Goal: Transaction & Acquisition: Purchase product/service

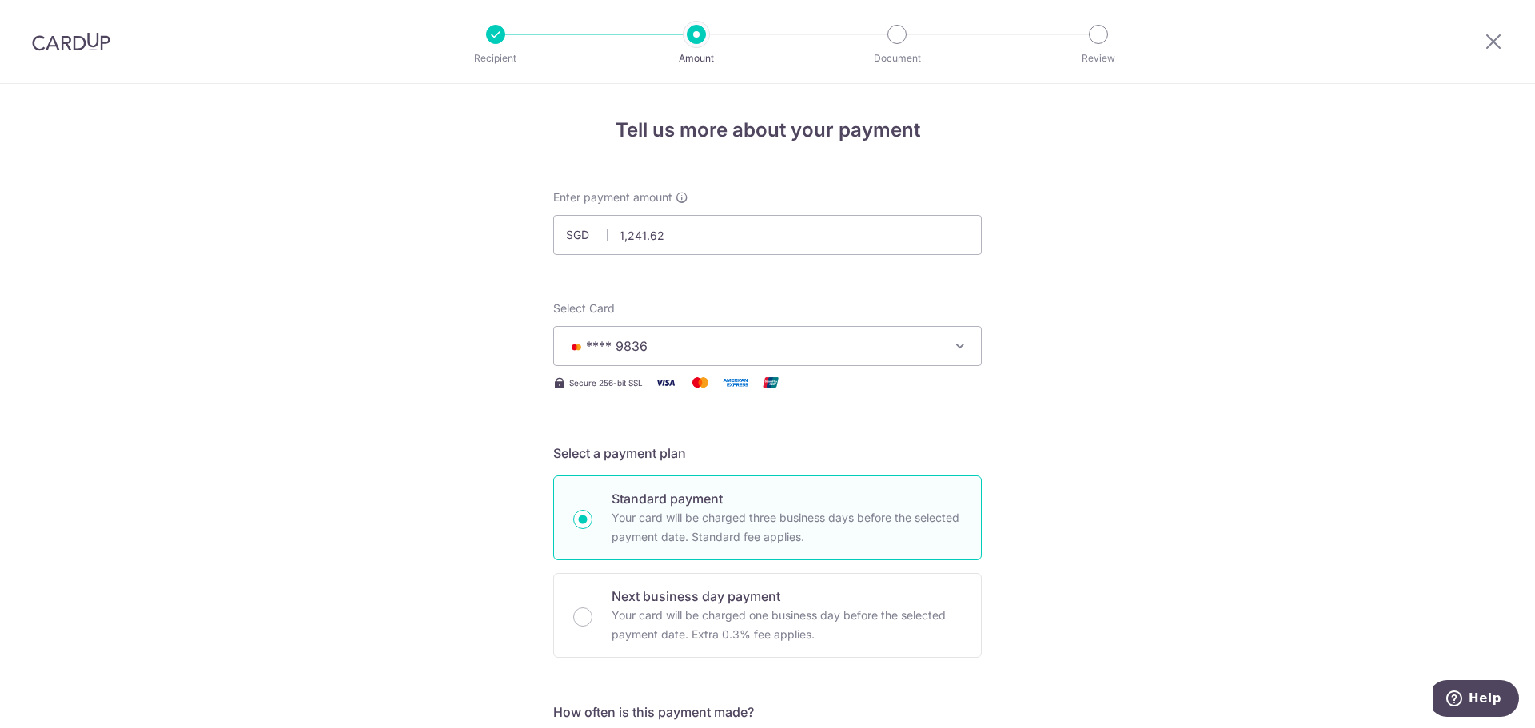
scroll to position [868, 0]
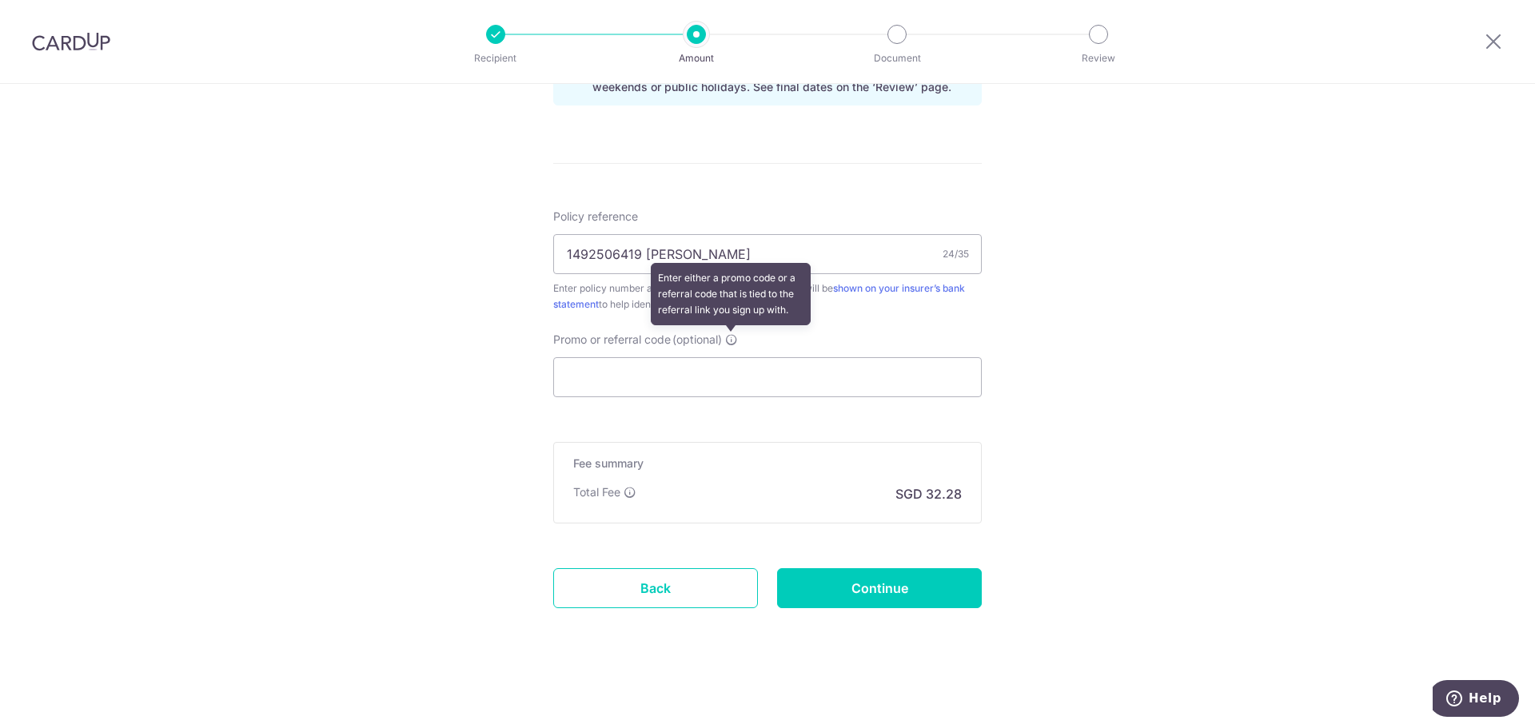
click at [731, 343] on icon at bounding box center [731, 339] width 13 height 13
click at [731, 357] on input "Promo or referral code (optional) Enter either a promo code or a referral code …" at bounding box center [767, 377] width 429 height 40
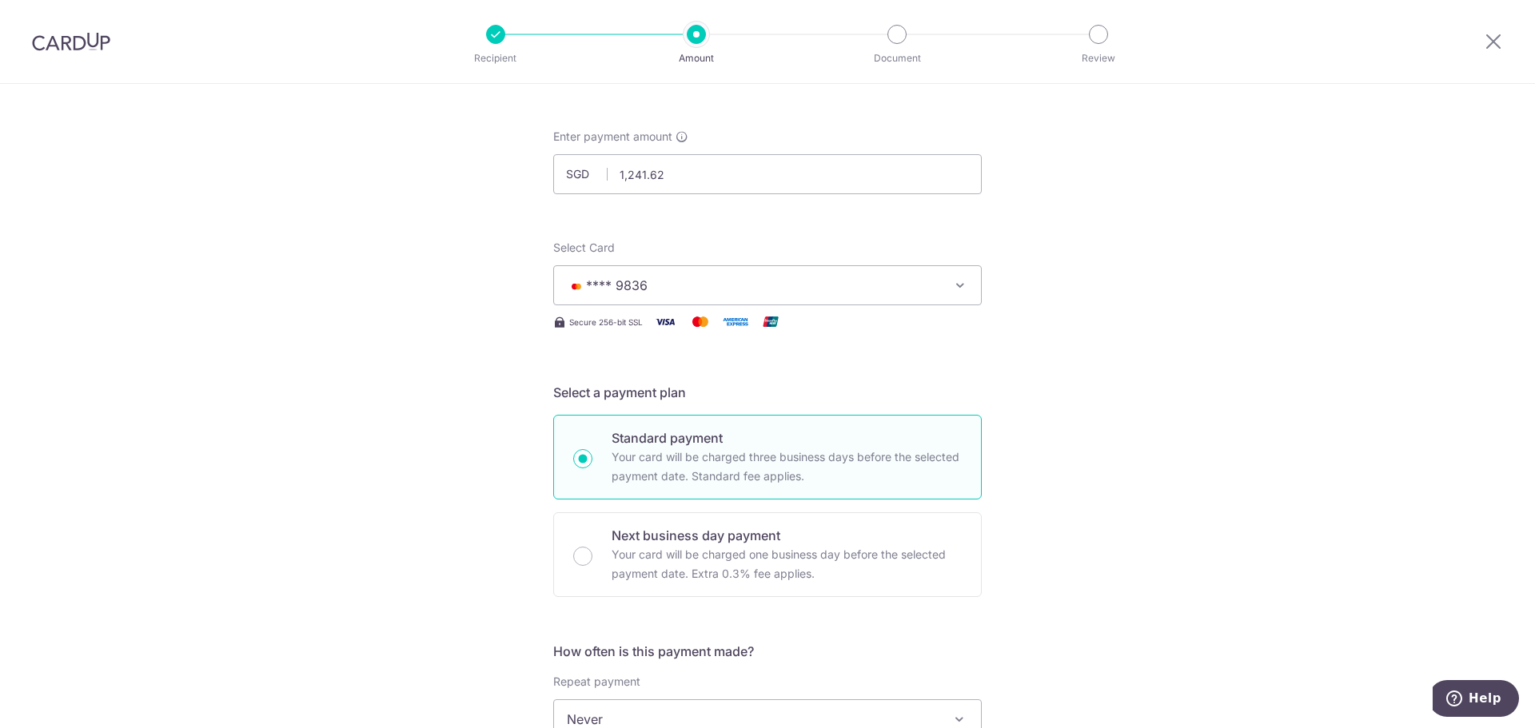
scroll to position [0, 0]
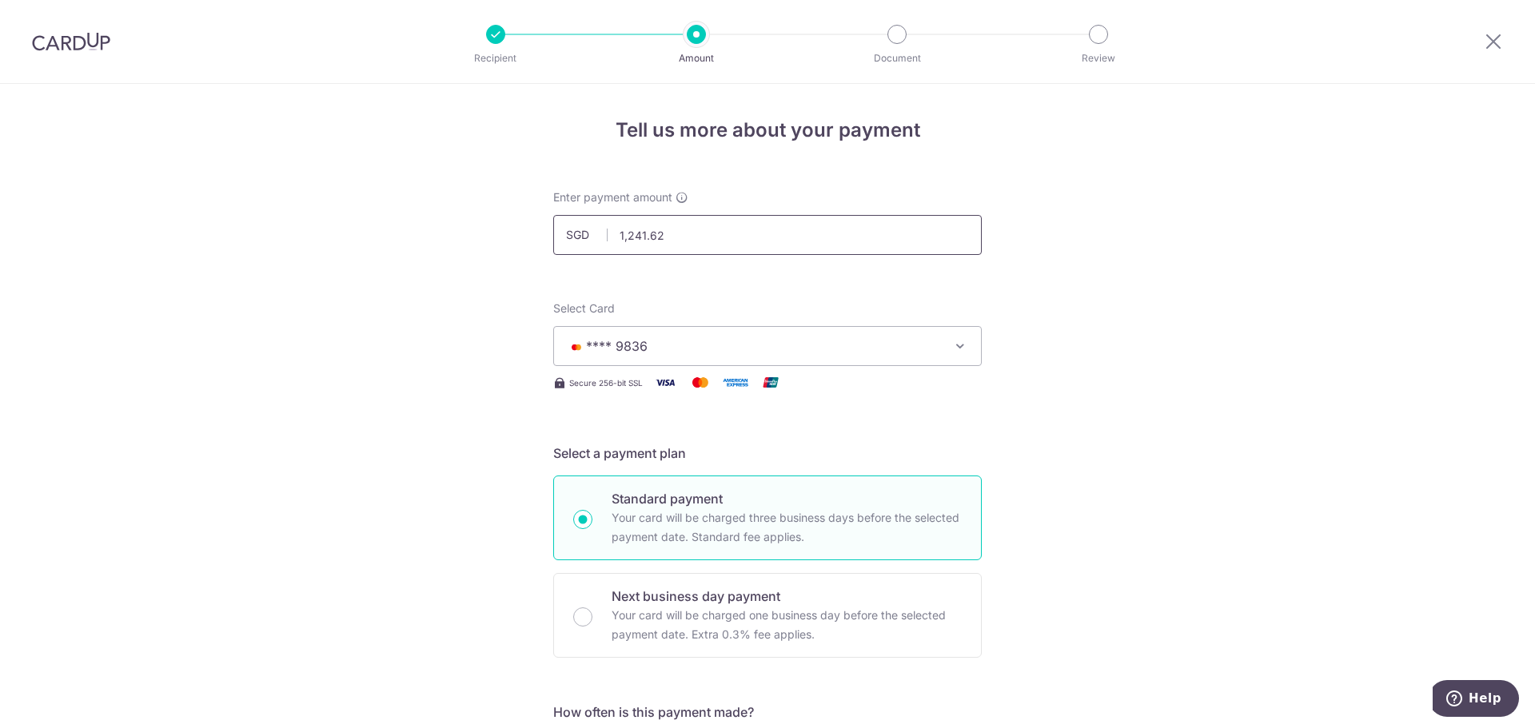
drag, startPoint x: 743, startPoint y: 242, endPoint x: 549, endPoint y: 232, distance: 194.6
type input "1,241.62"
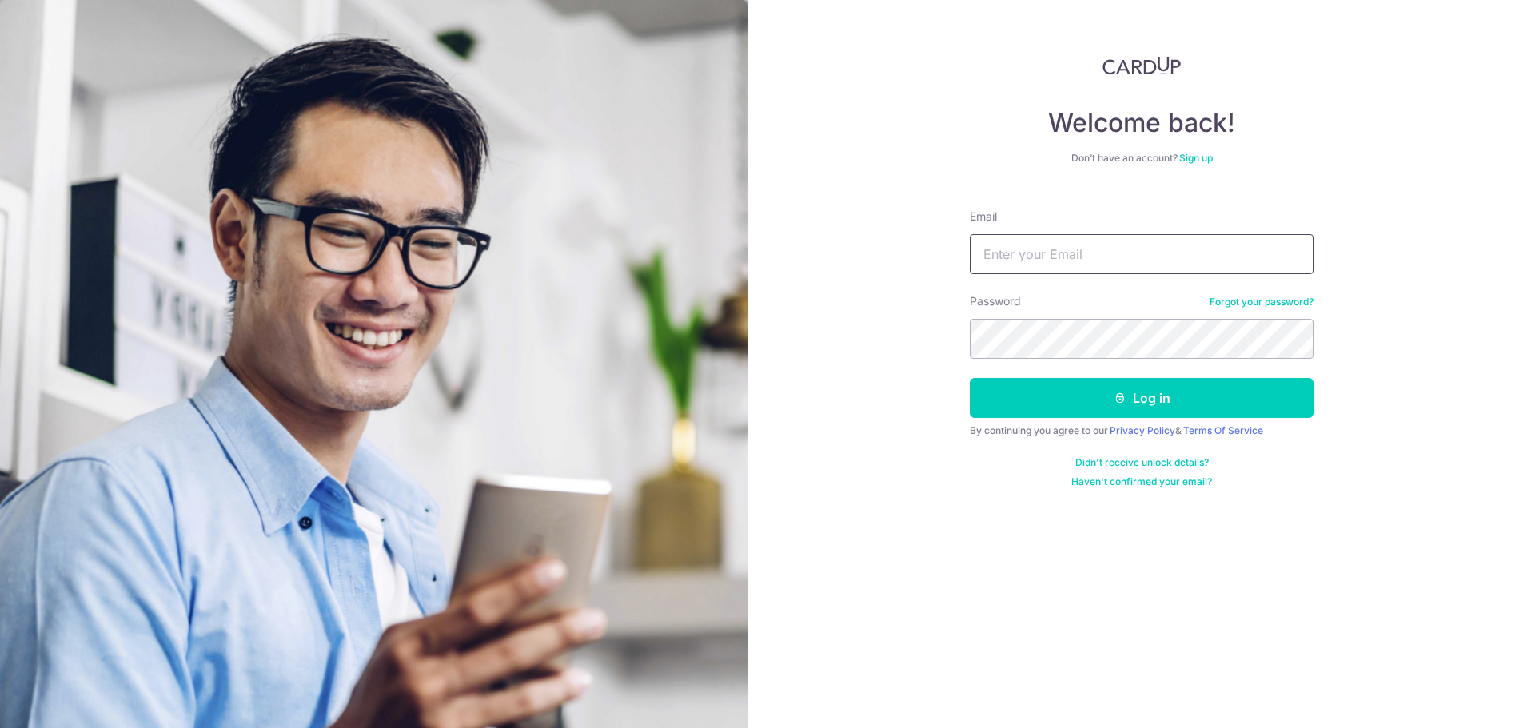
click at [1019, 243] on input "Email" at bounding box center [1142, 254] width 344 height 40
type input "chuagh74@gmail.com"
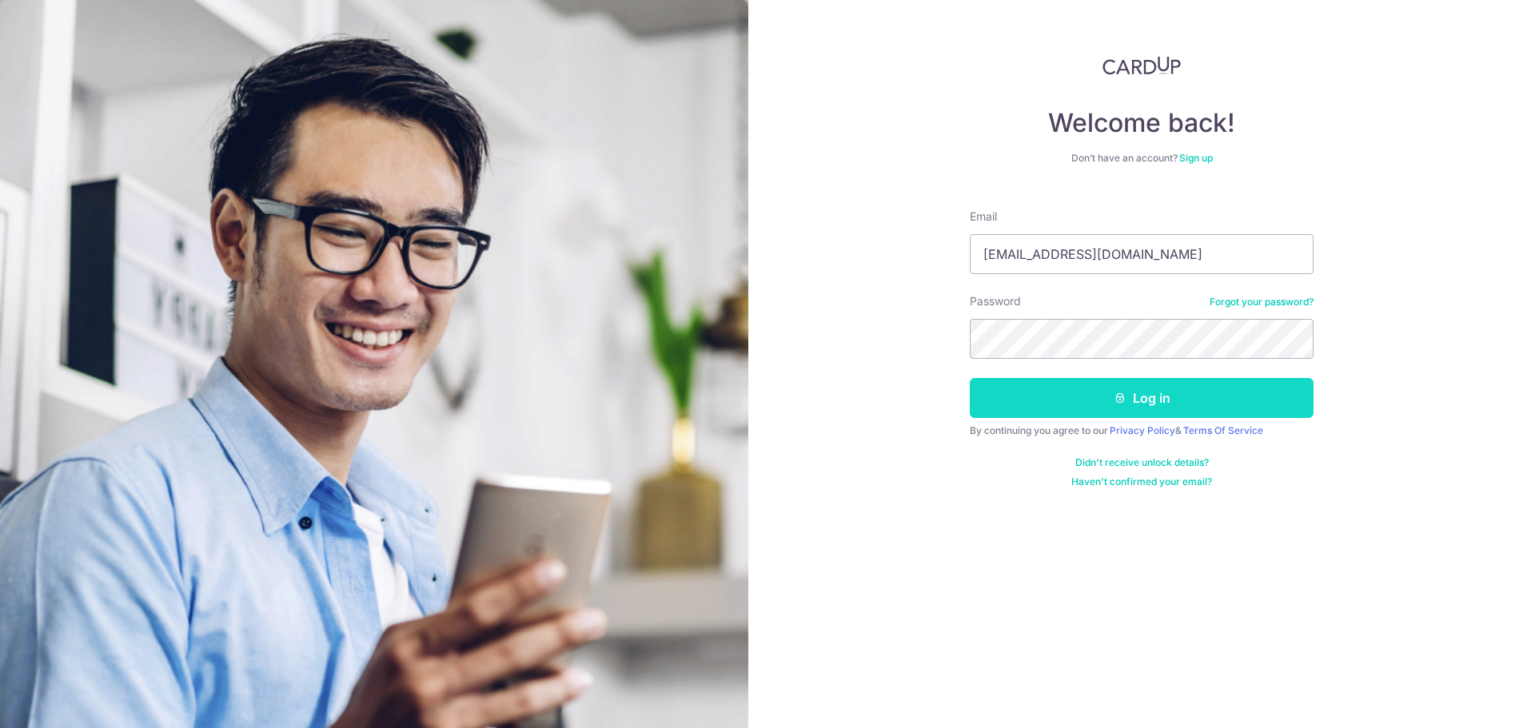
click at [1126, 400] on icon "submit" at bounding box center [1120, 398] width 13 height 13
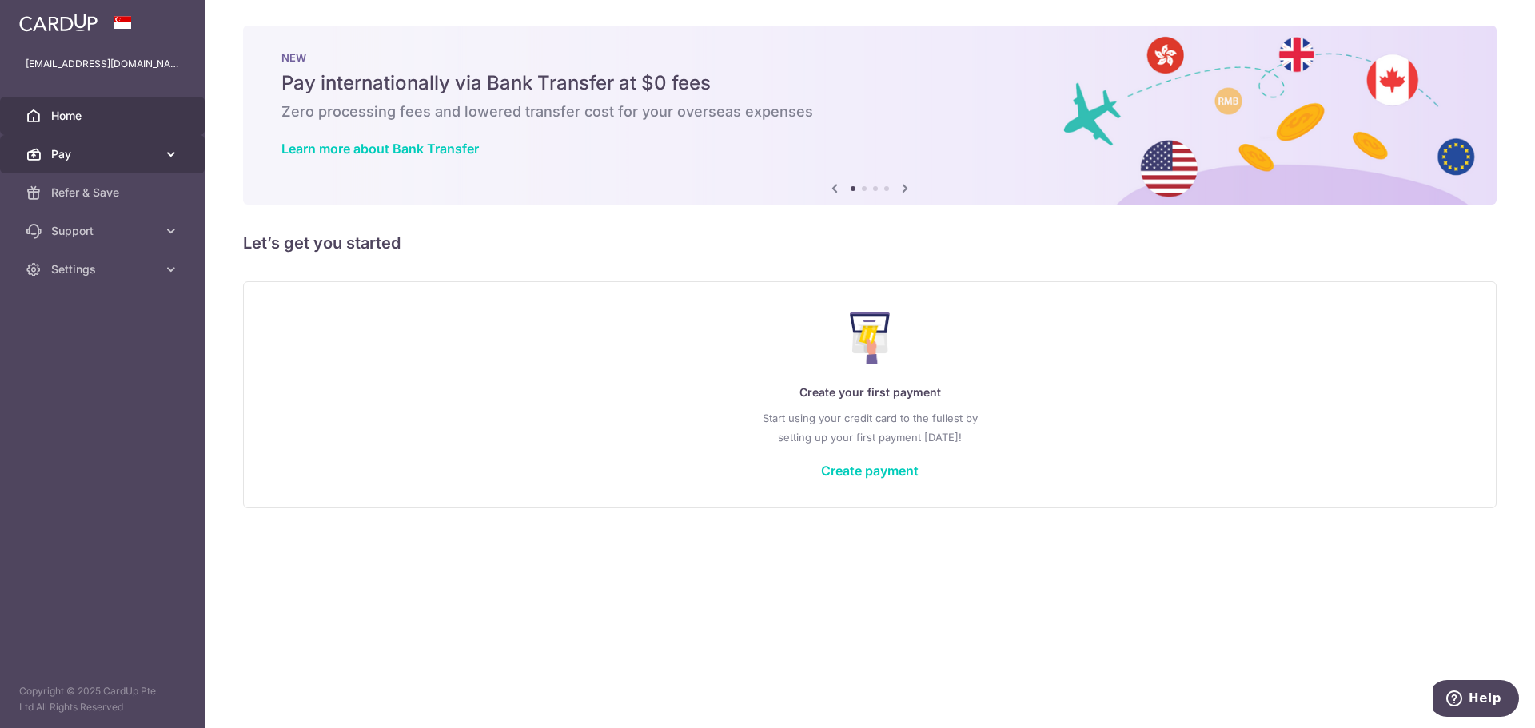
click at [93, 148] on span "Pay" at bounding box center [104, 154] width 106 height 16
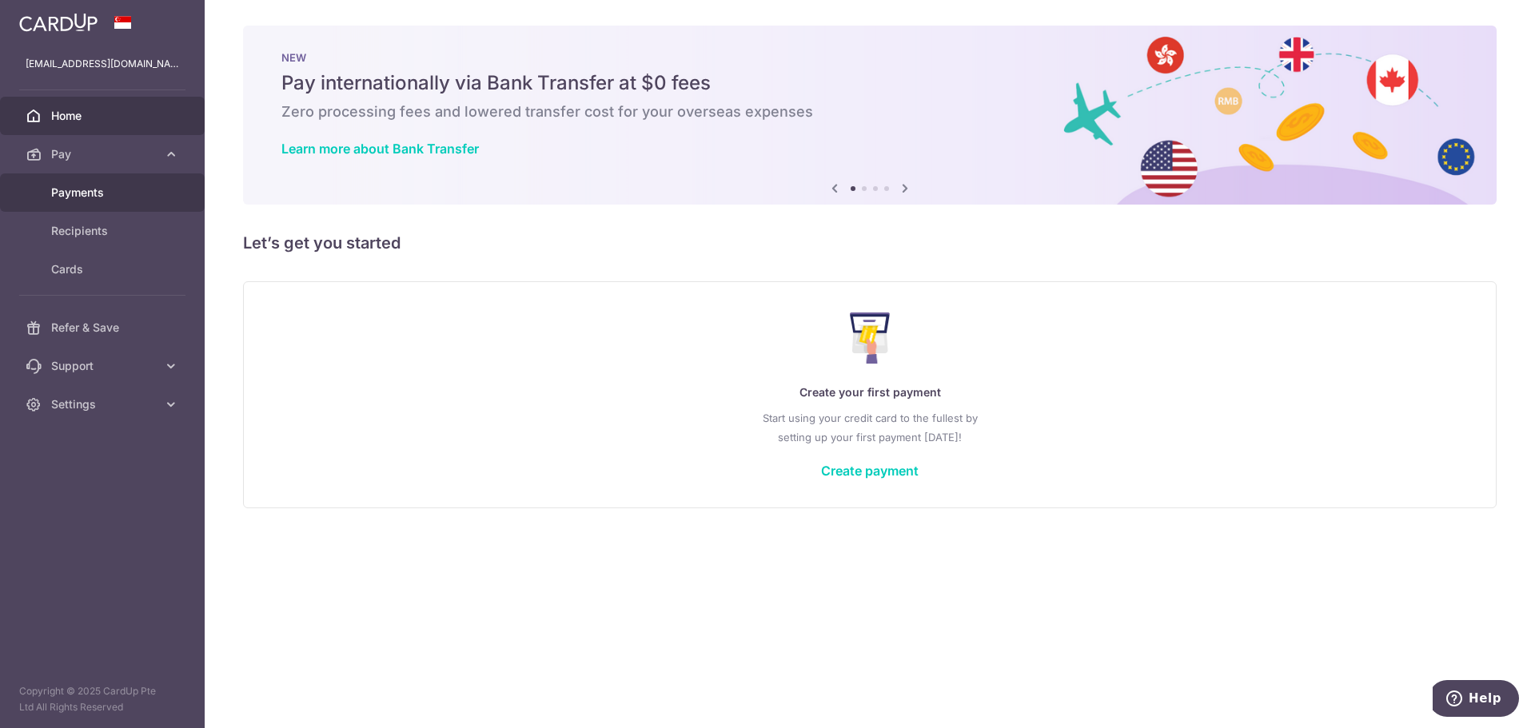
click at [85, 194] on span "Payments" at bounding box center [104, 193] width 106 height 16
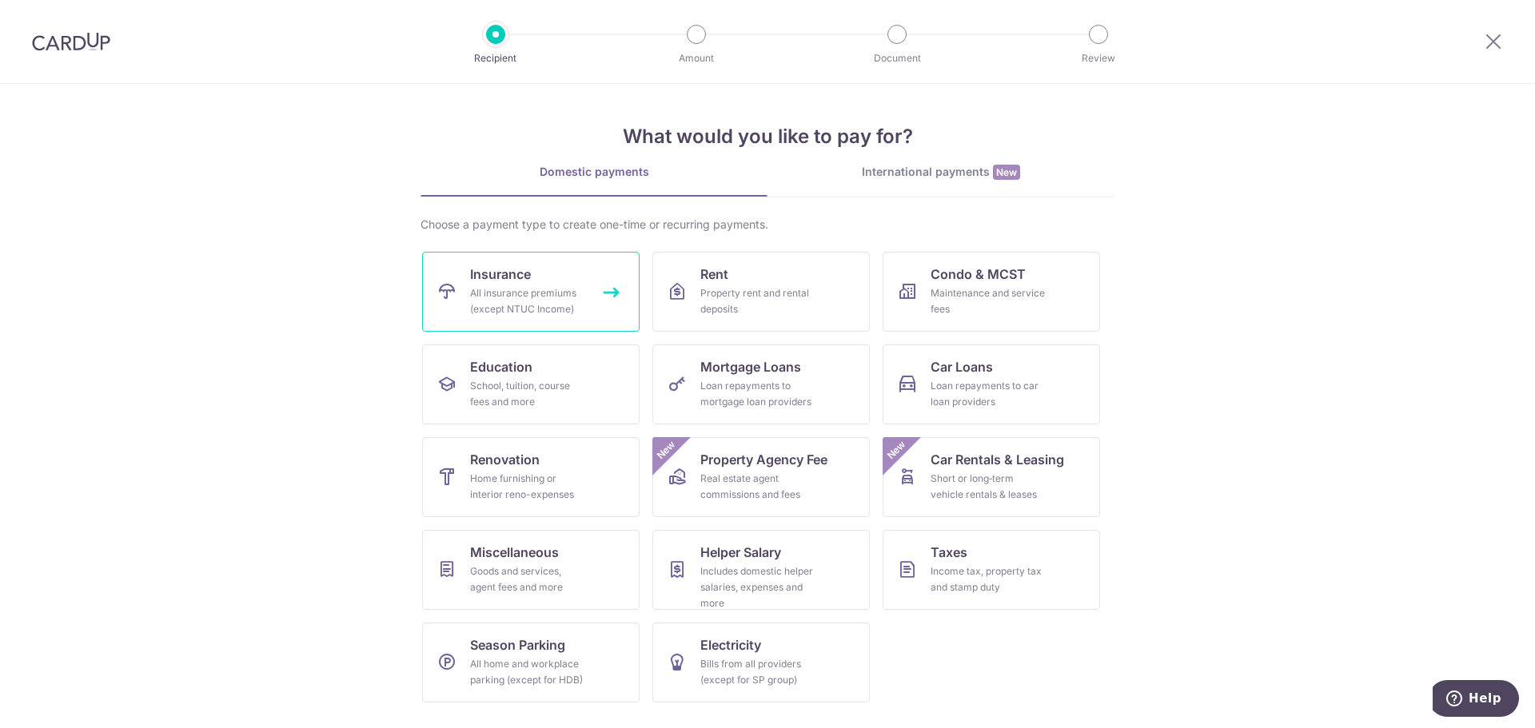
click at [557, 309] on div "All insurance premiums (except NTUC Income)" at bounding box center [527, 301] width 115 height 32
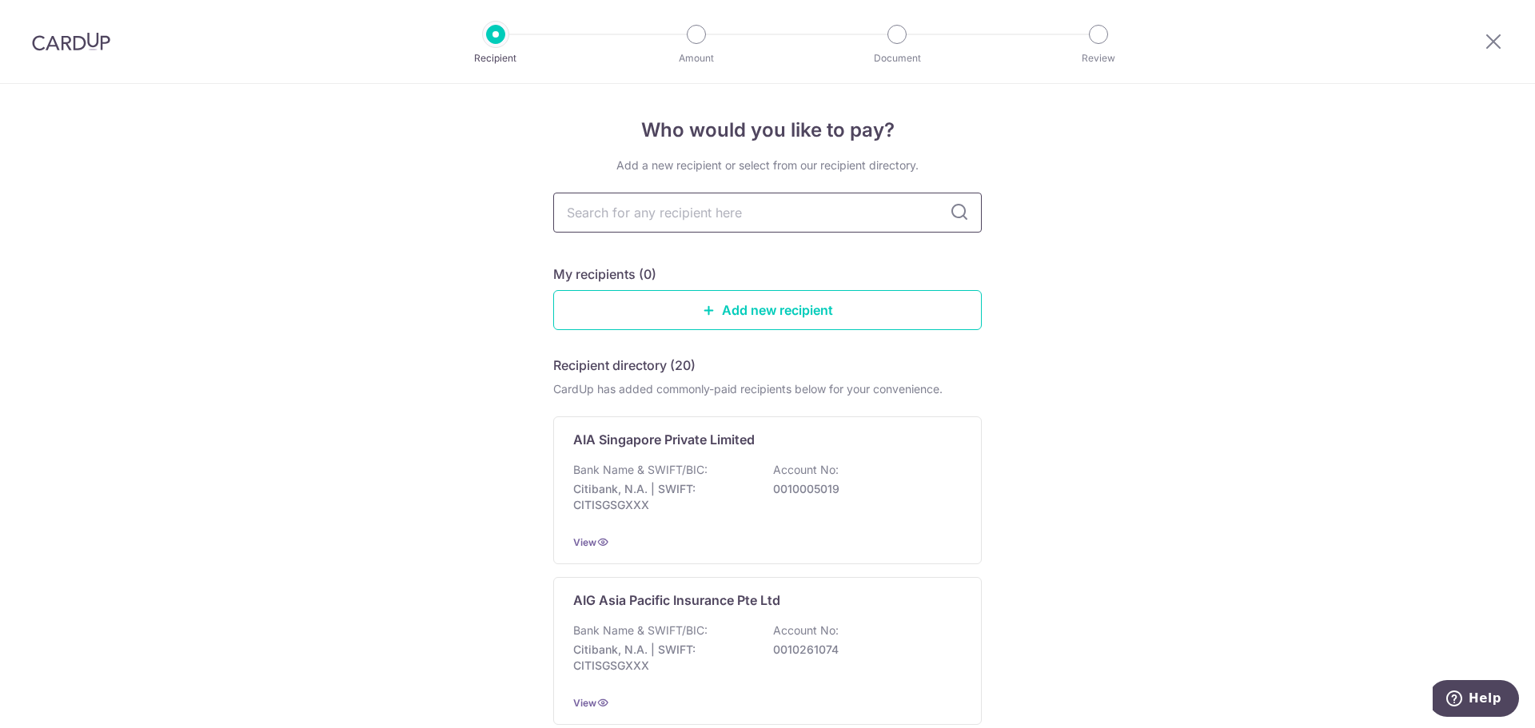
click at [624, 228] on input "text" at bounding box center [767, 213] width 429 height 40
type input "manu"
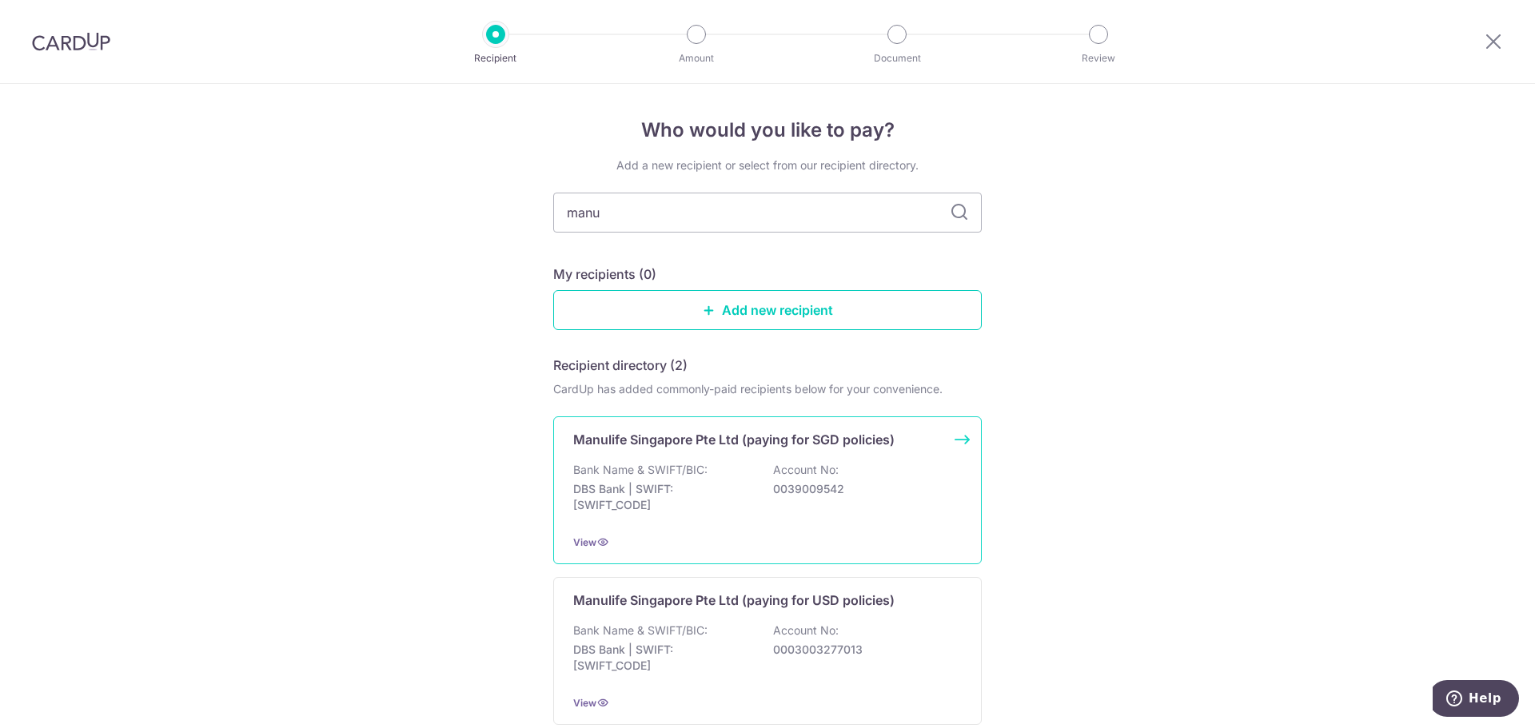
click at [774, 520] on div "Bank Name & SWIFT/BIC: DBS Bank | SWIFT: [SWIFT_CODE] Account No: 0039009542" at bounding box center [767, 491] width 389 height 59
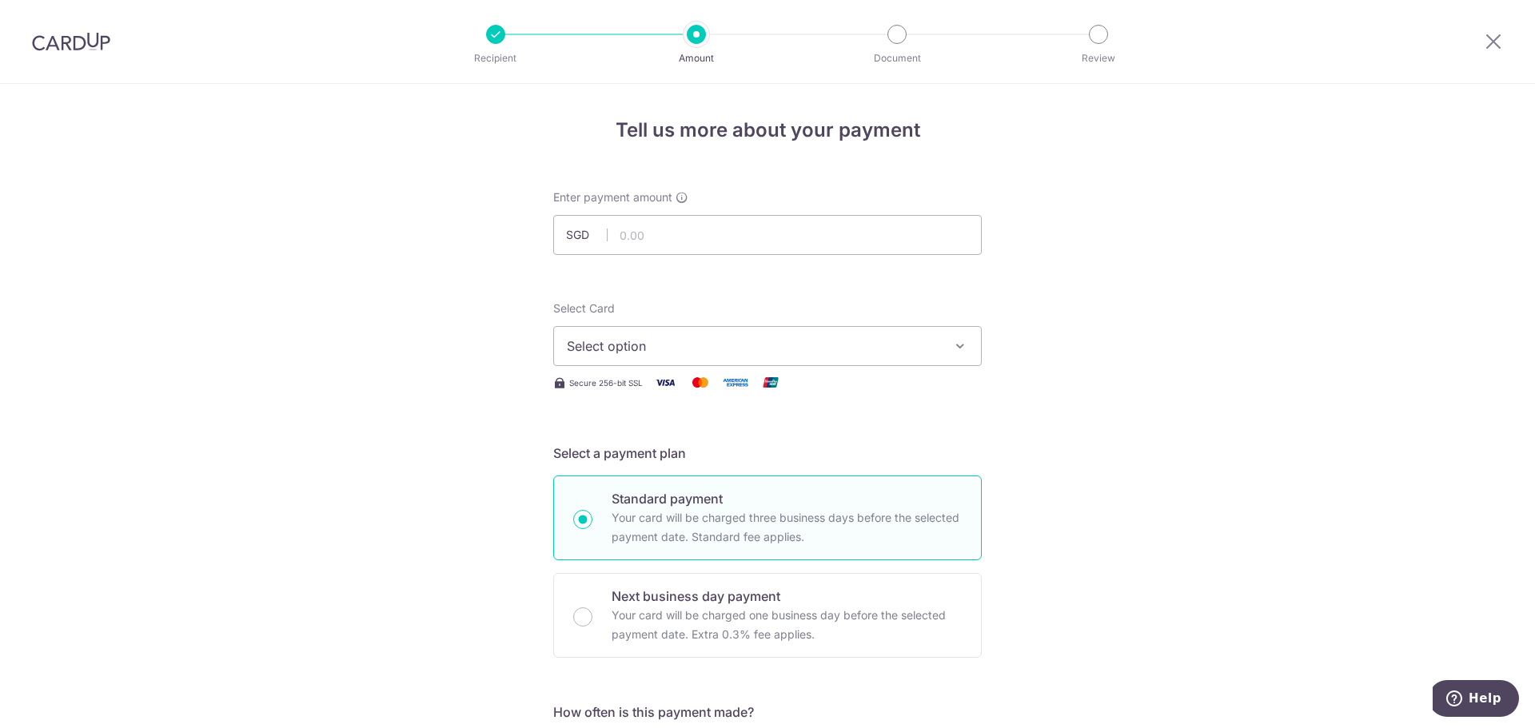
click at [685, 349] on span "Select option" at bounding box center [753, 346] width 373 height 19
click at [695, 232] on input "text" at bounding box center [767, 235] width 429 height 40
type input "1,241.62"
click at [729, 337] on span "Select option" at bounding box center [753, 346] width 373 height 19
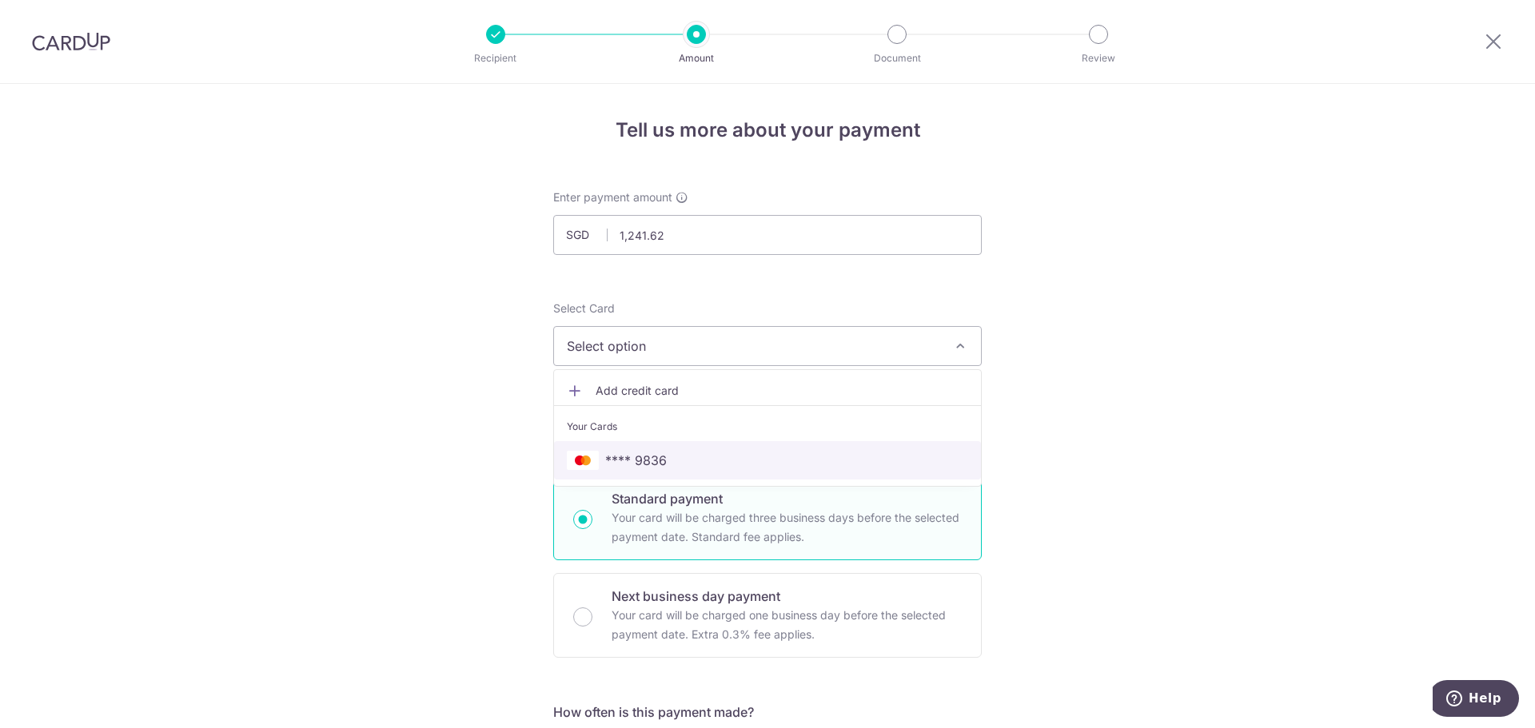
click at [679, 460] on span "**** 9836" at bounding box center [767, 460] width 401 height 19
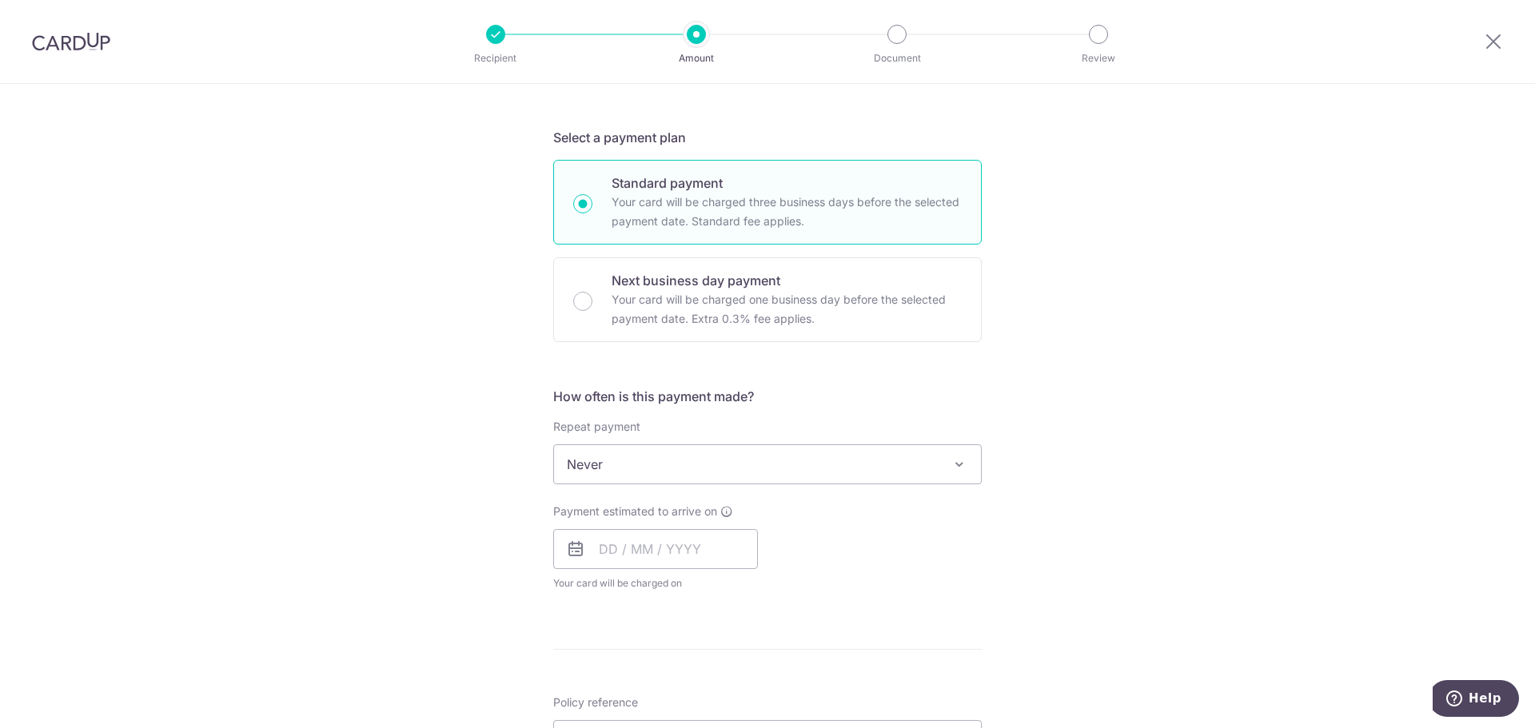
scroll to position [320, 0]
click at [788, 449] on span "Never" at bounding box center [767, 460] width 427 height 38
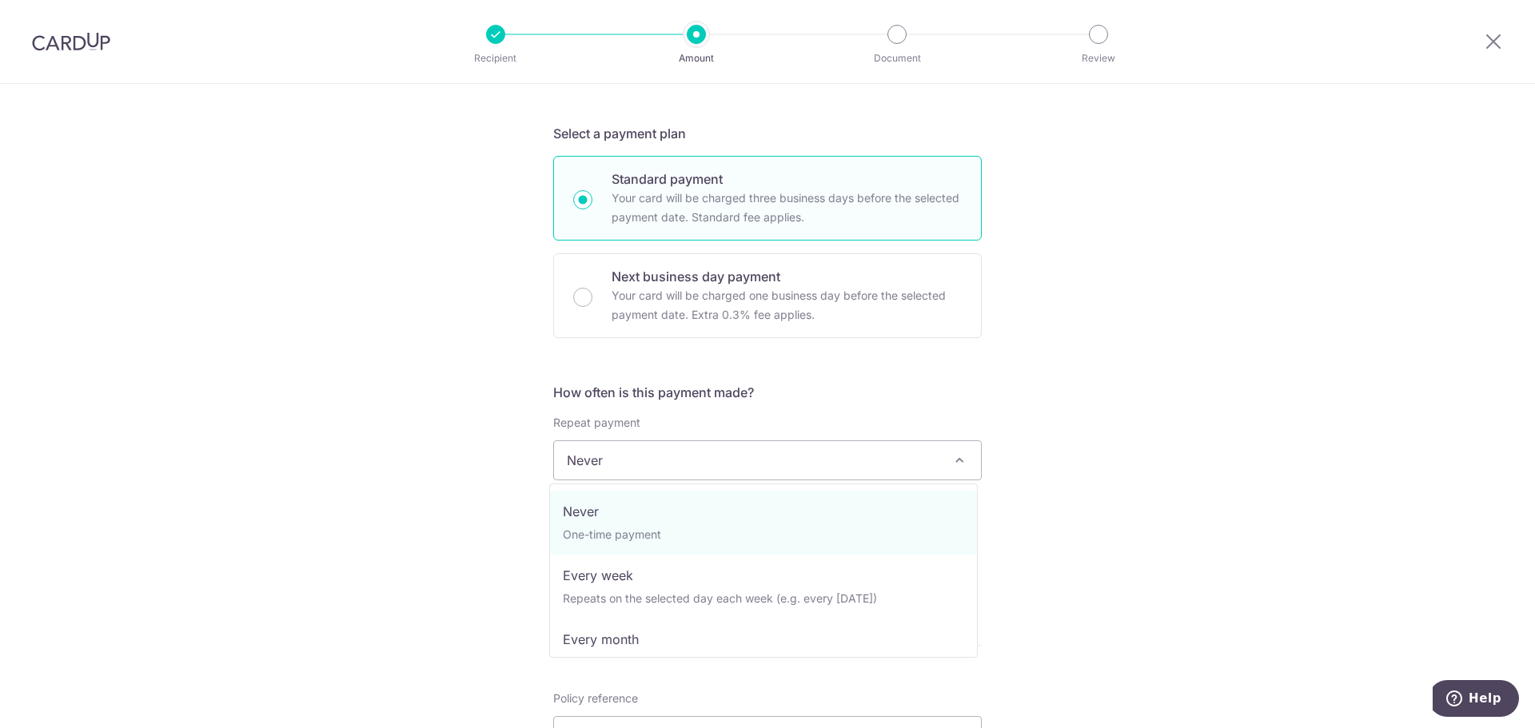
click at [788, 449] on span "Never" at bounding box center [767, 460] width 427 height 38
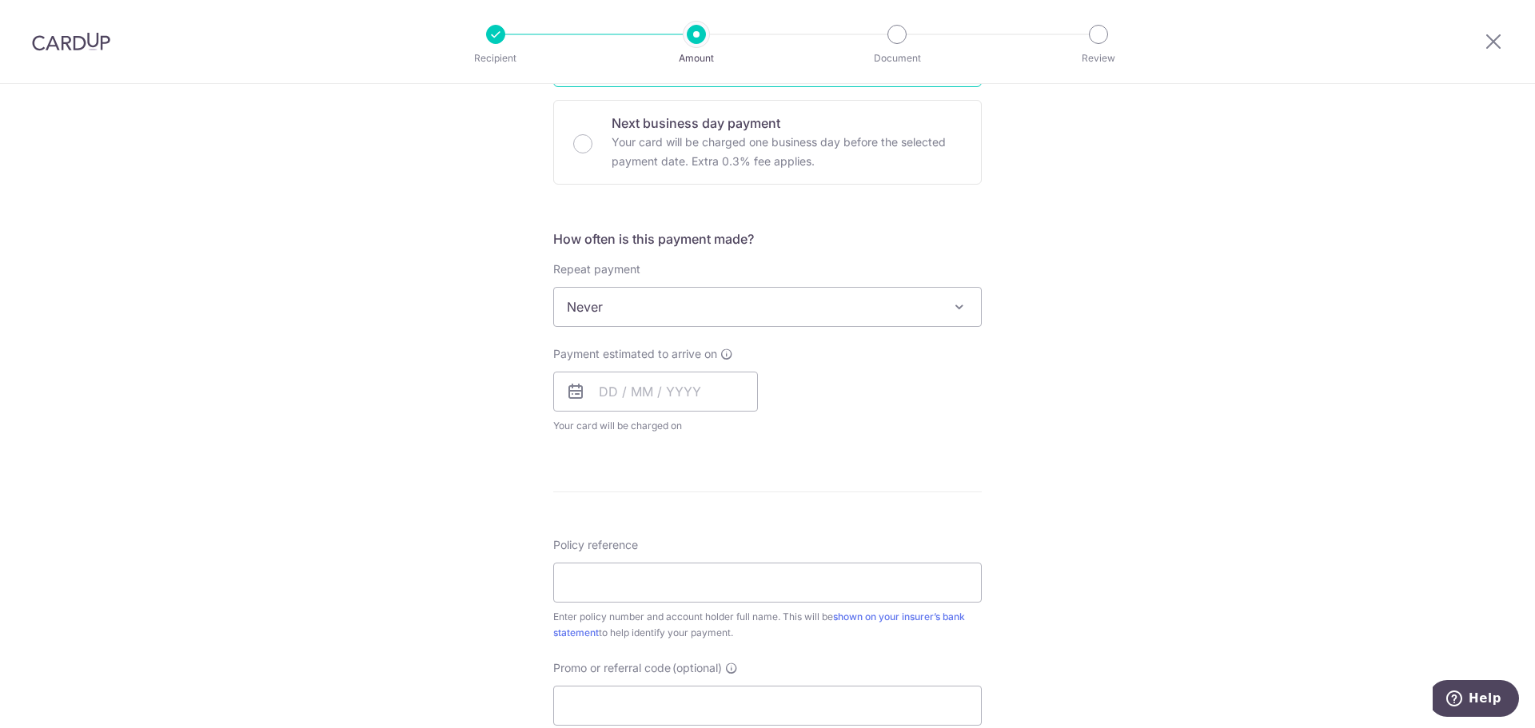
scroll to position [480, 0]
click at [607, 389] on input "text" at bounding box center [655, 385] width 205 height 40
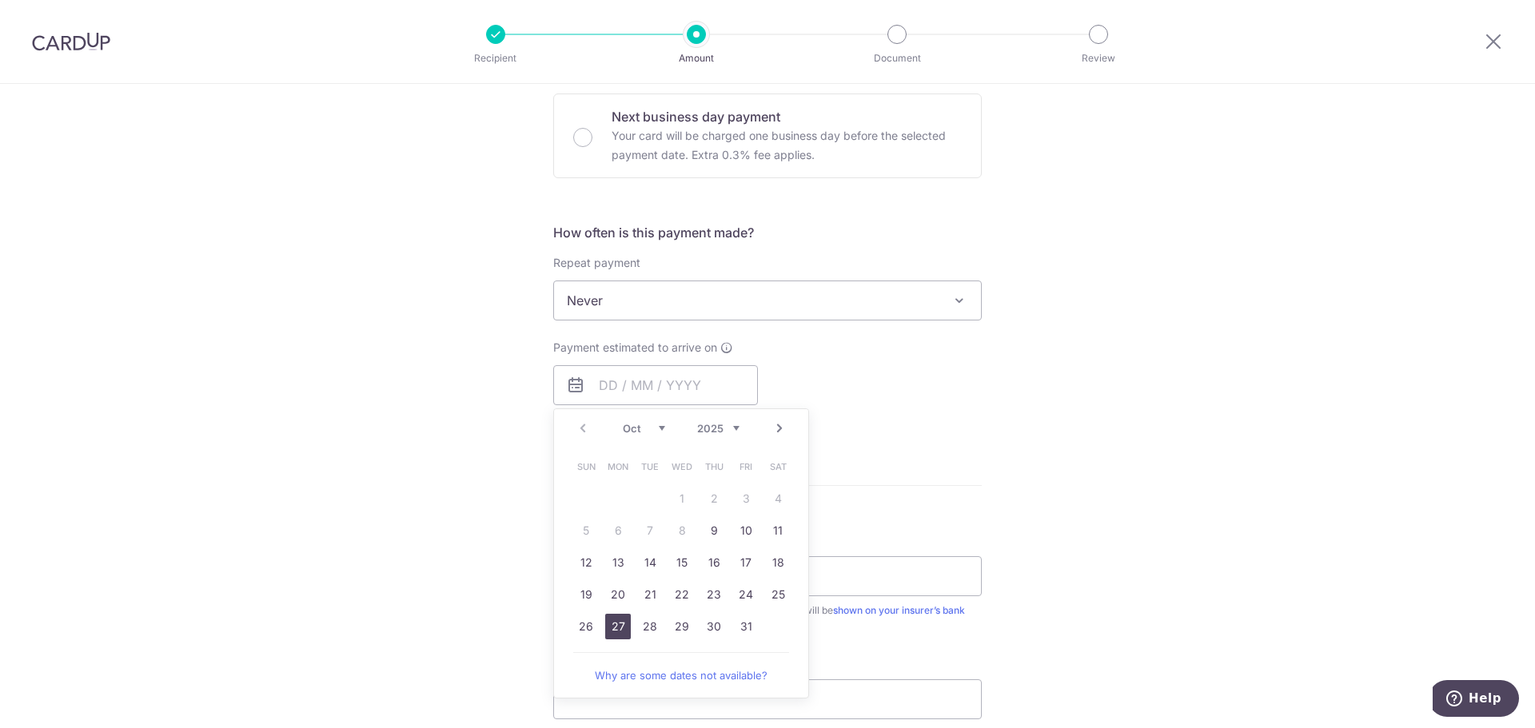
drag, startPoint x: 612, startPoint y: 623, endPoint x: 1072, endPoint y: 582, distance: 461.6
click at [612, 623] on link "27" at bounding box center [618, 627] width 26 height 26
type input "[DATE]"
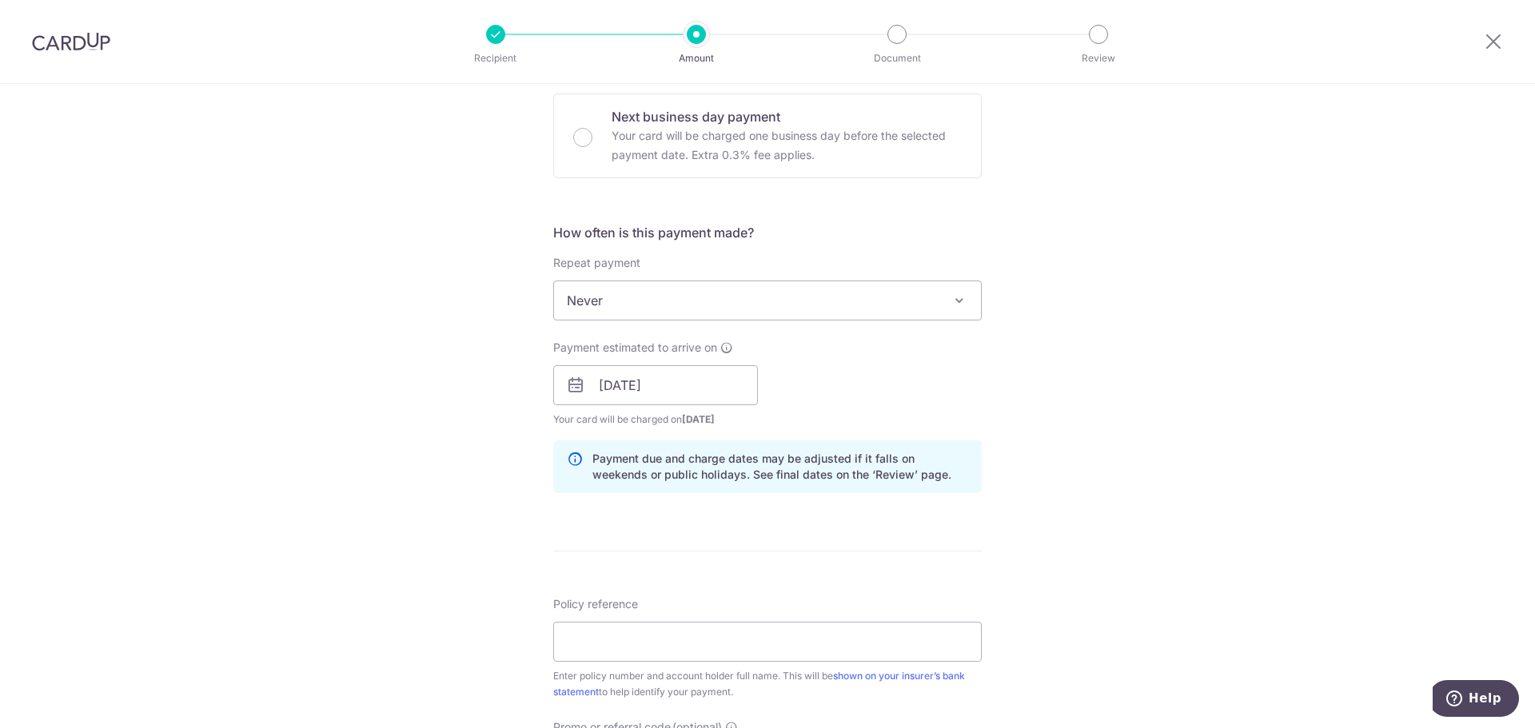
click at [1092, 470] on div "Tell us more about your payment Enter payment amount SGD 1,241.62 1241.62 Selec…" at bounding box center [767, 360] width 1535 height 1512
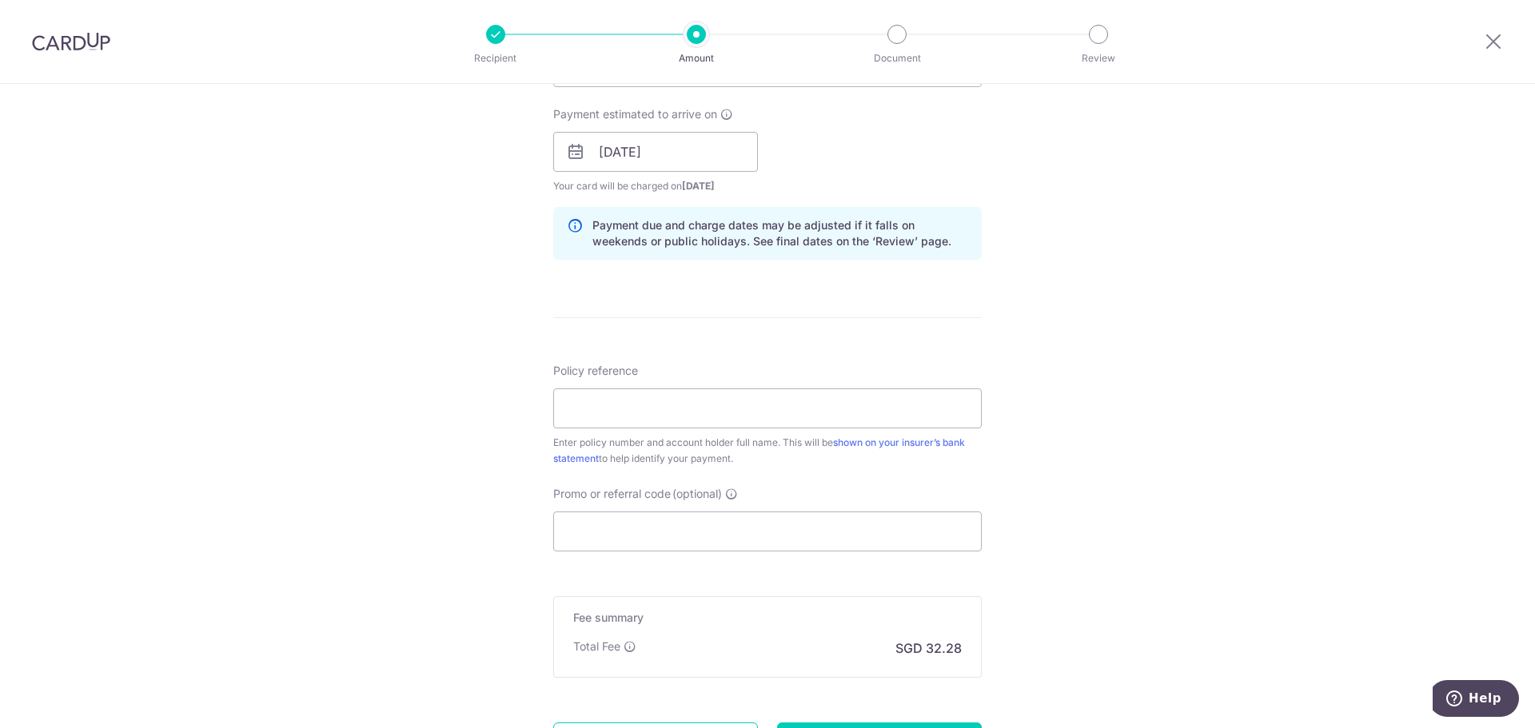
scroll to position [800, 0]
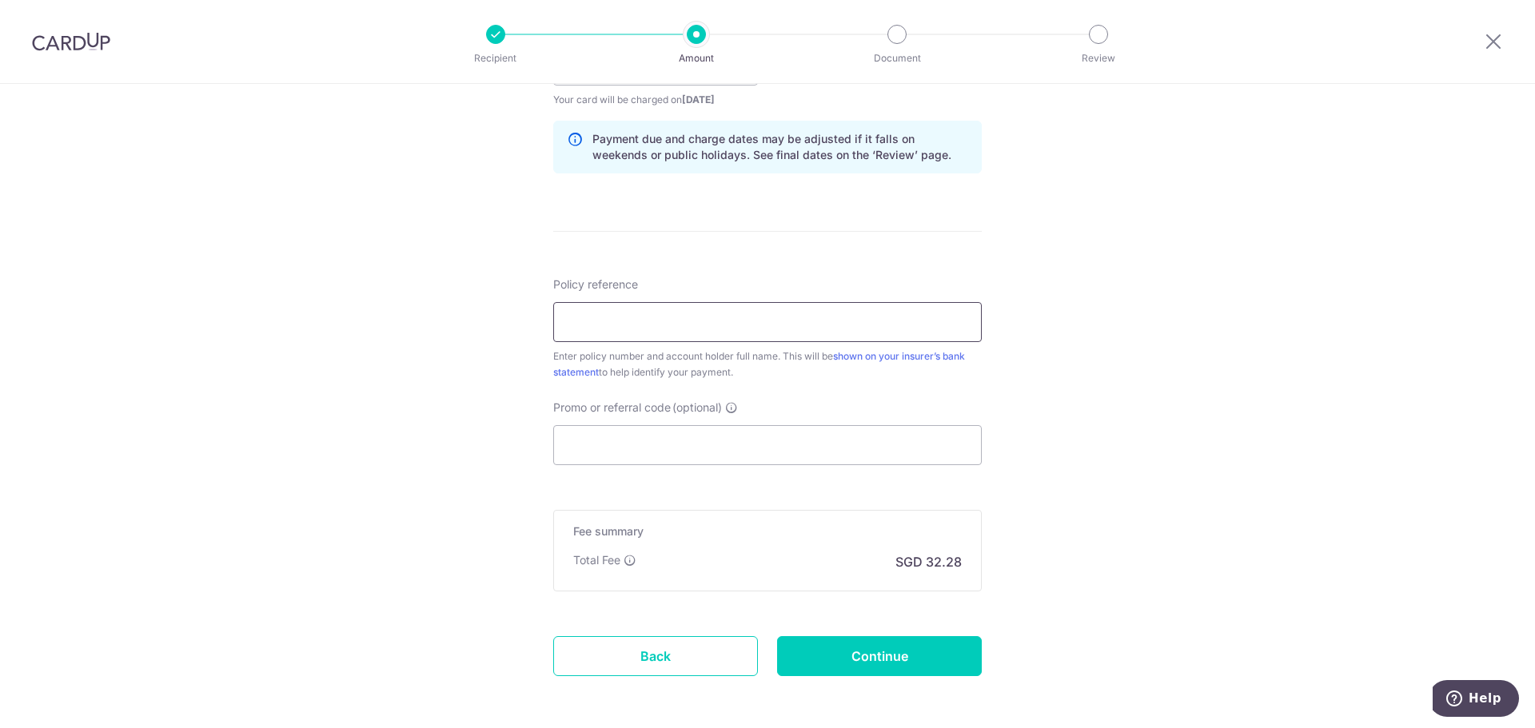
click at [660, 335] on input "Policy reference" at bounding box center [767, 322] width 429 height 40
click at [704, 329] on input "Policy reference" at bounding box center [767, 322] width 429 height 40
paste input "1492506419"
type input "1492506419"
drag, startPoint x: 597, startPoint y: 441, endPoint x: 618, endPoint y: 441, distance: 21.6
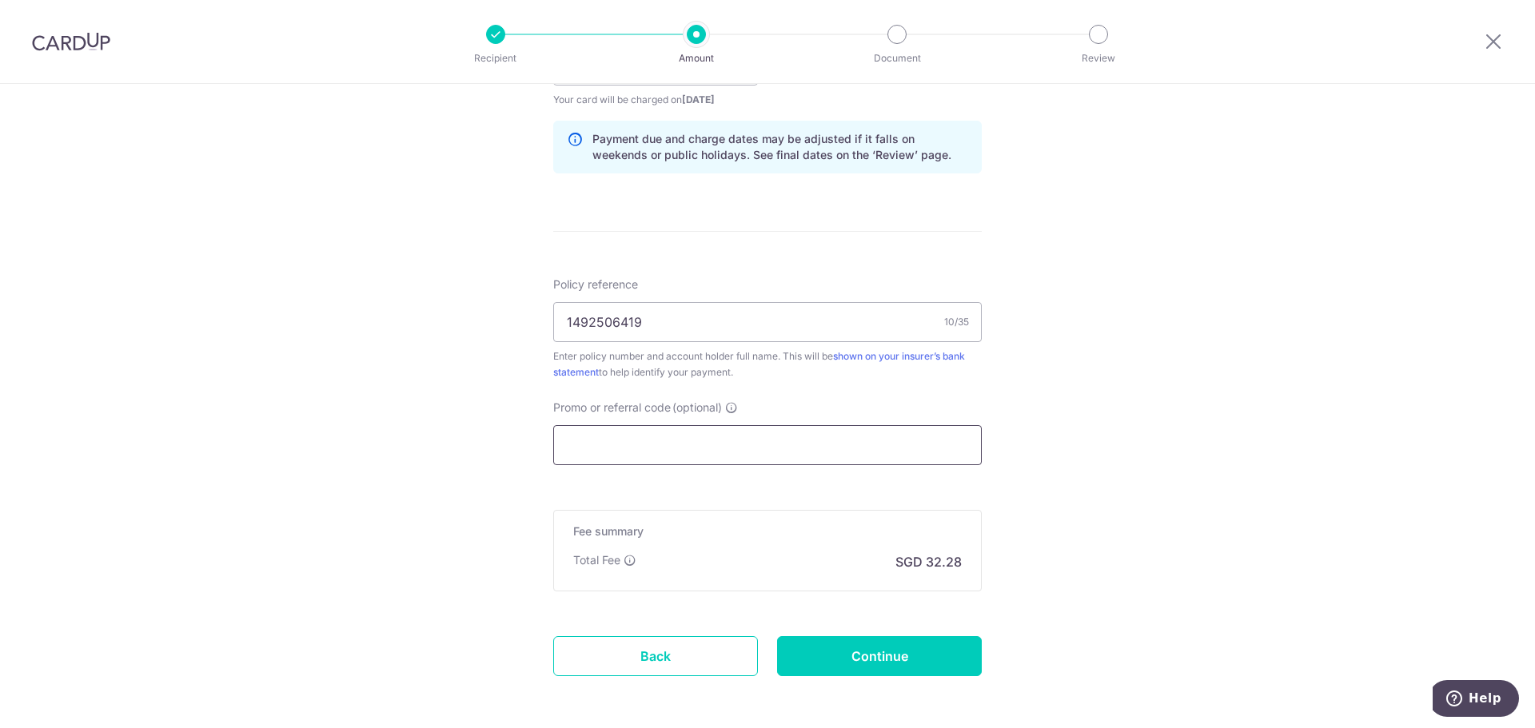
click at [597, 441] on input "Promo or referral code (optional)" at bounding box center [767, 445] width 429 height 40
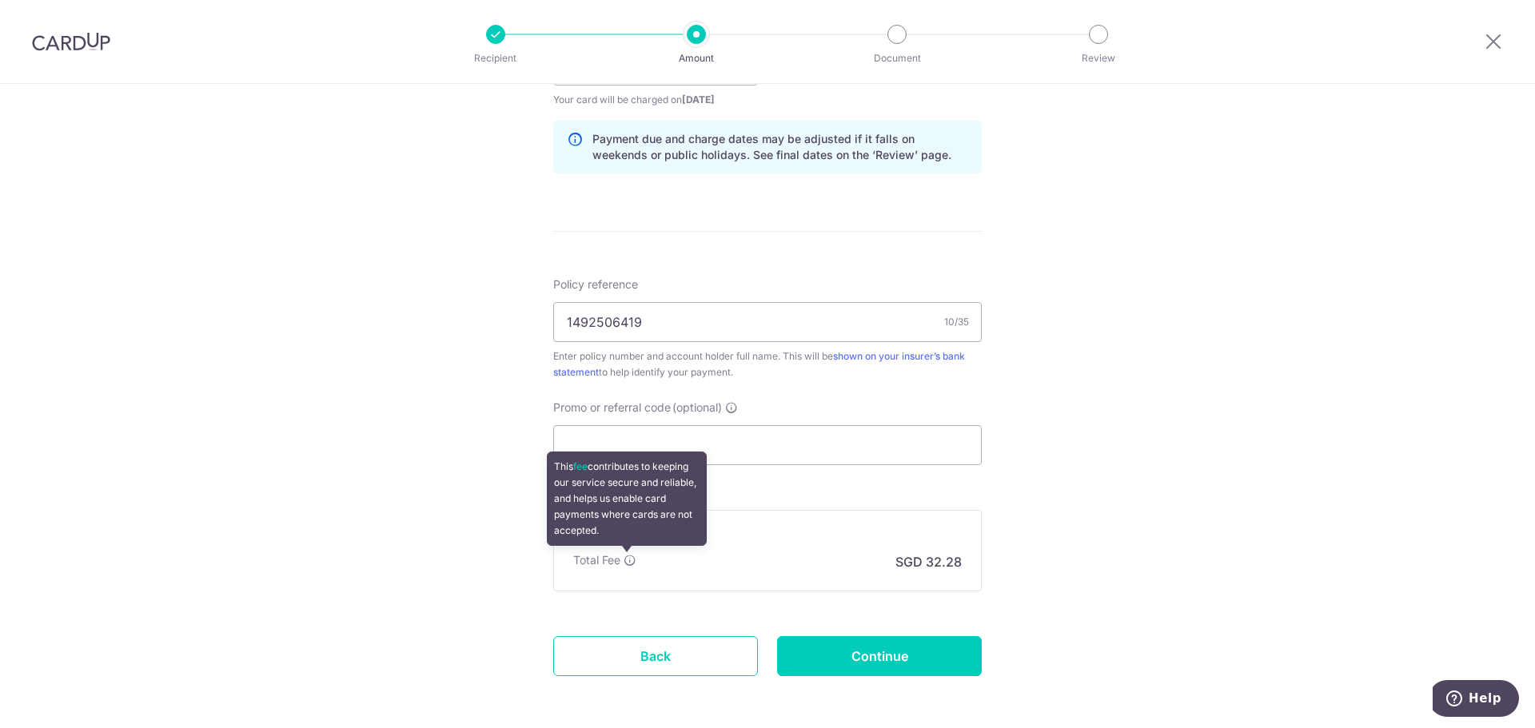
click at [626, 559] on icon at bounding box center [630, 560] width 13 height 13
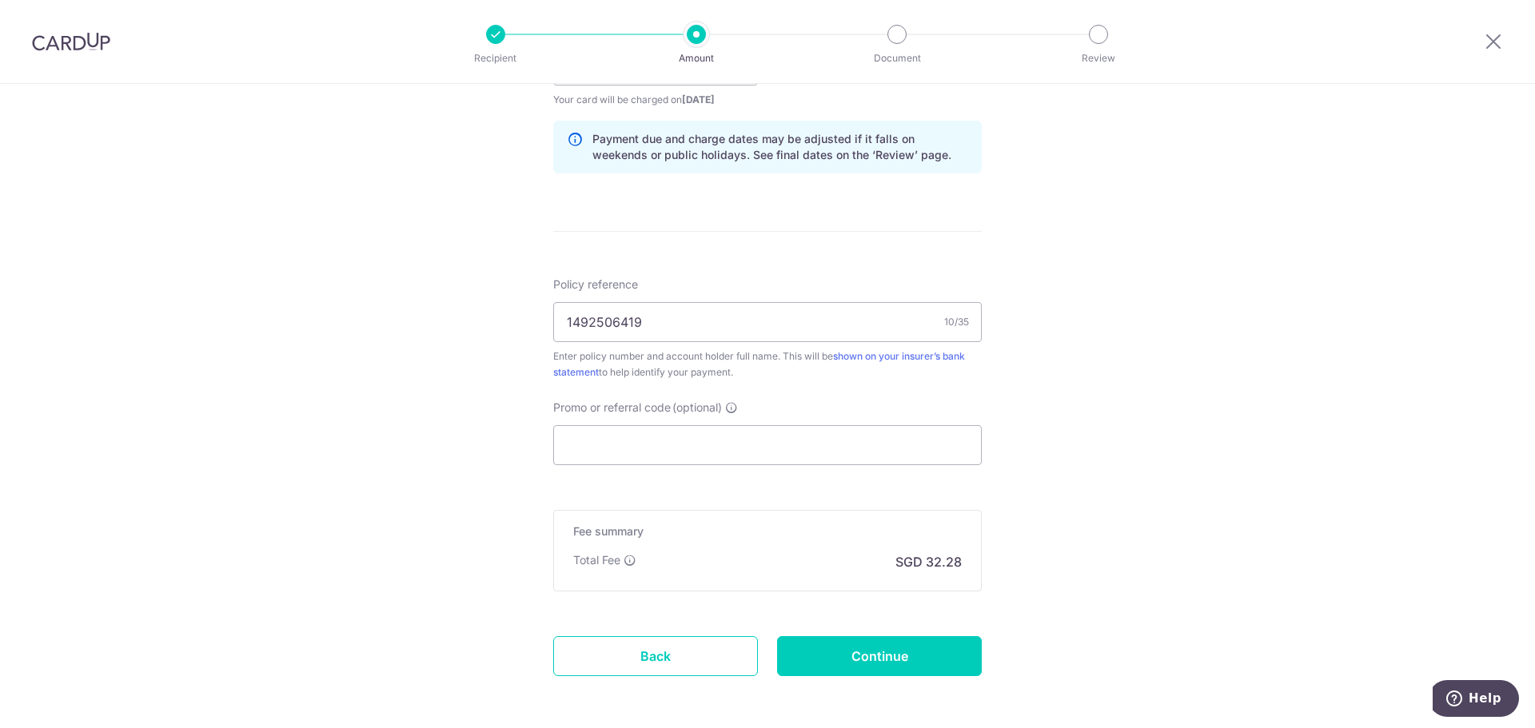
click at [1342, 564] on div "Tell us more about your payment Enter payment amount SGD 1,241.62 1241.62 Selec…" at bounding box center [767, 40] width 1535 height 1512
click at [645, 439] on input "Promo or referral code (optional)" at bounding box center [767, 445] width 429 height 40
click at [1358, 524] on div "Tell us more about your payment Enter payment amount SGD 1,241.62 1241.62 Selec…" at bounding box center [767, 40] width 1535 height 1512
click at [660, 457] on input "Promo or referral code (optional)" at bounding box center [767, 445] width 429 height 40
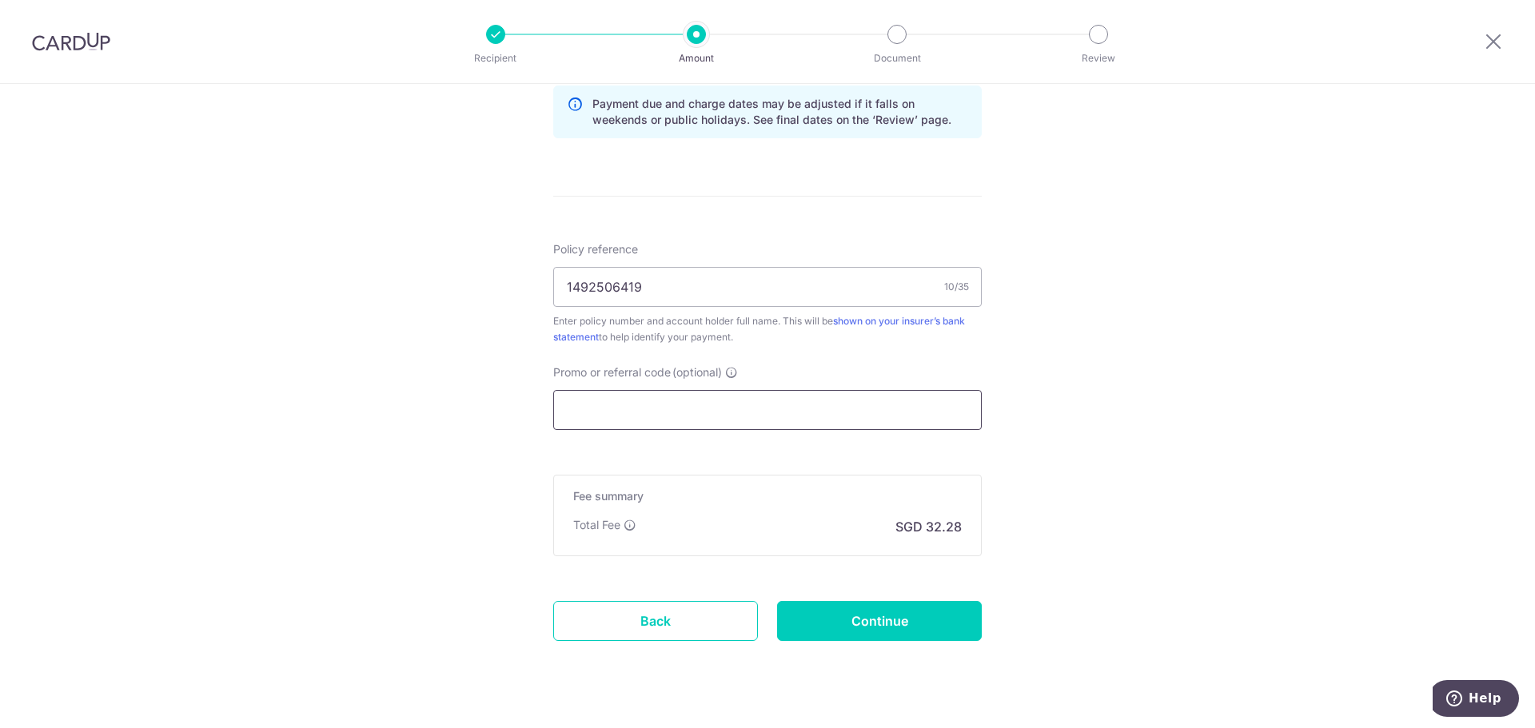
scroll to position [868, 0]
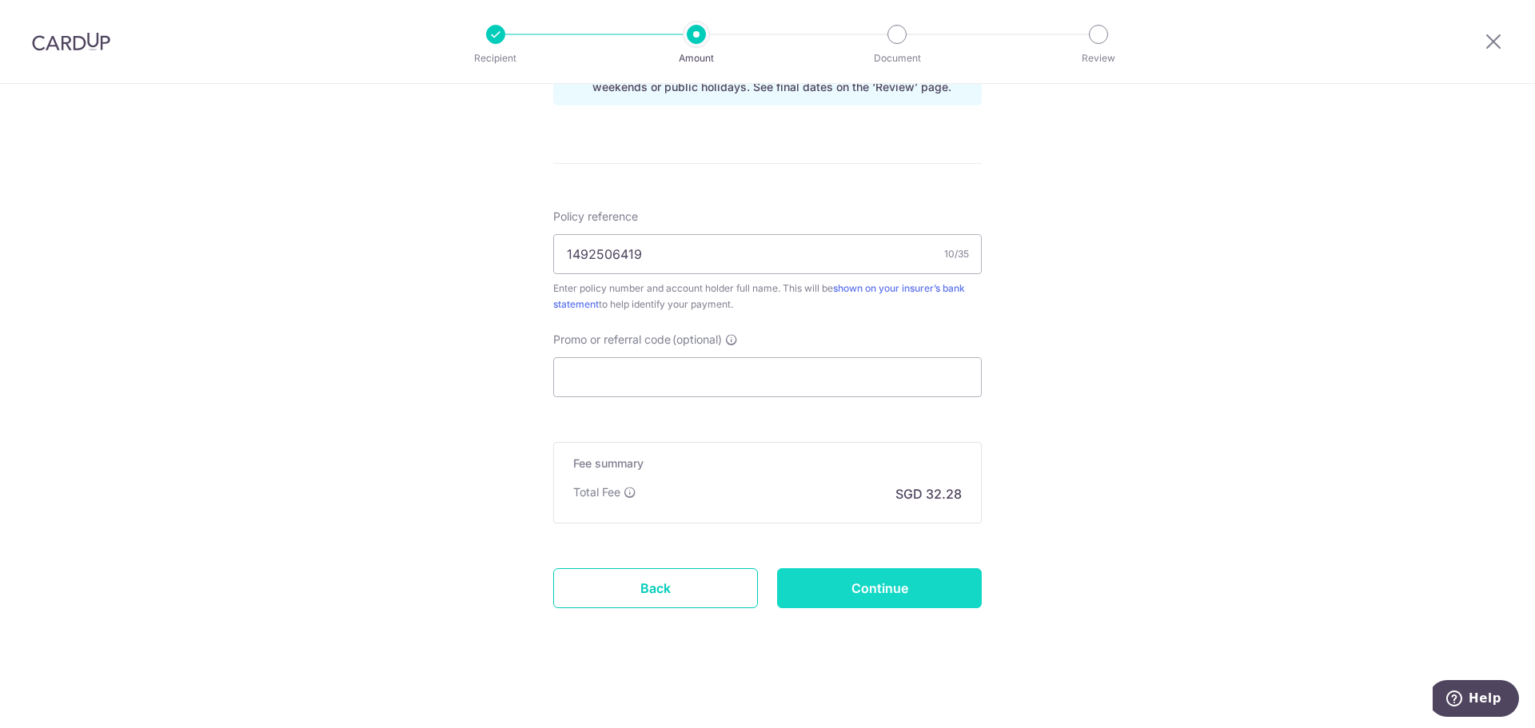
click at [921, 579] on input "Continue" at bounding box center [879, 589] width 205 height 40
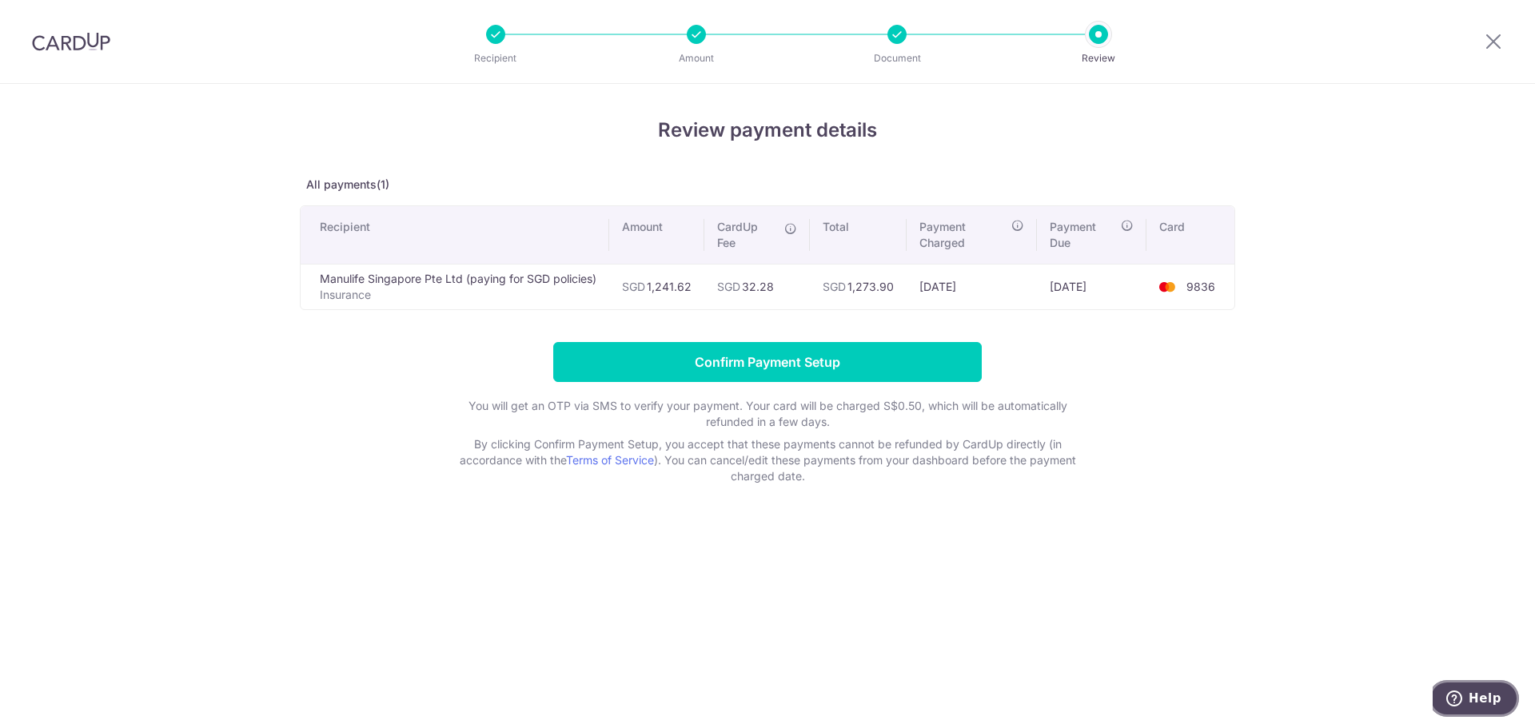
click at [1458, 697] on icon "Help" at bounding box center [1455, 698] width 6 height 6
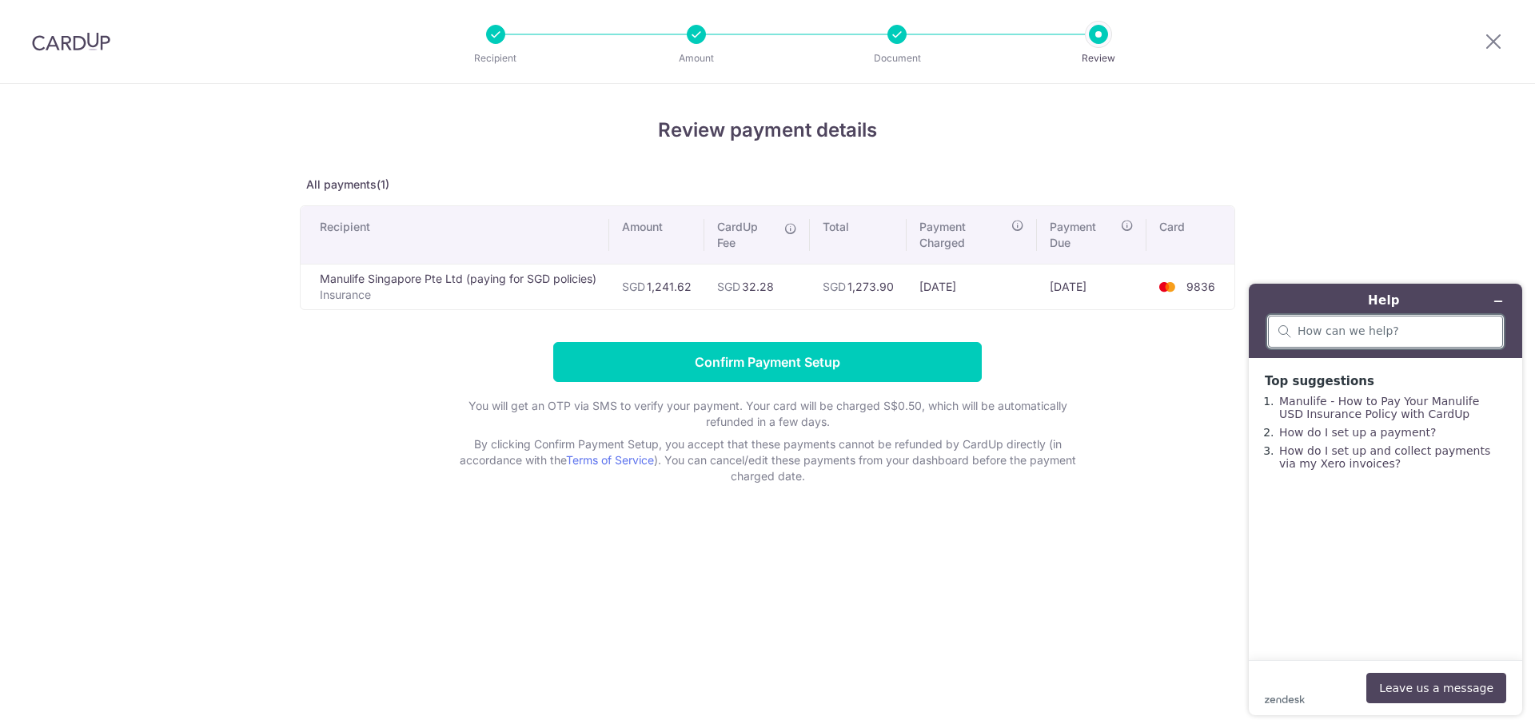
click at [1410, 330] on input "search" at bounding box center [1395, 332] width 195 height 14
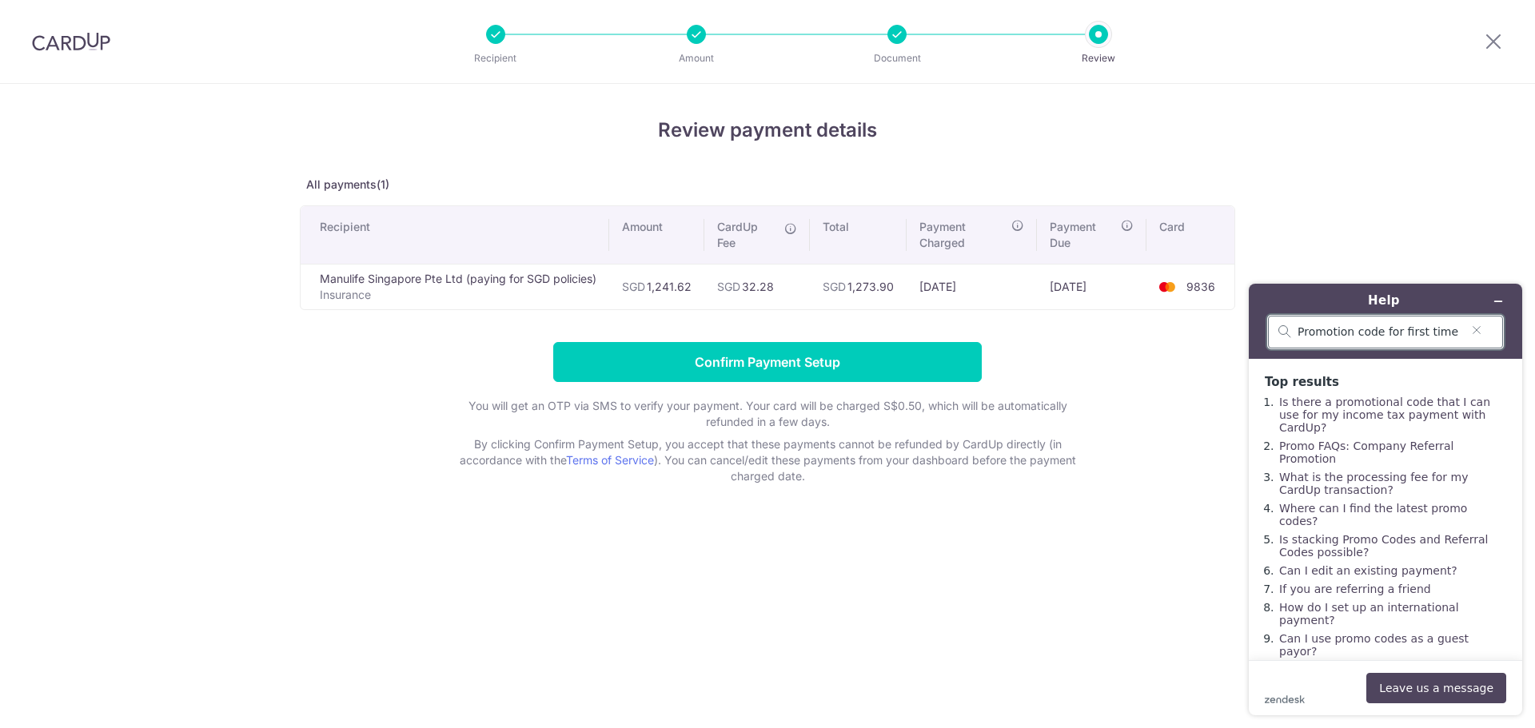
click at [1456, 329] on input "Promotion code for first time" at bounding box center [1379, 332] width 163 height 14
type input "Promotion code for first time for insurance"
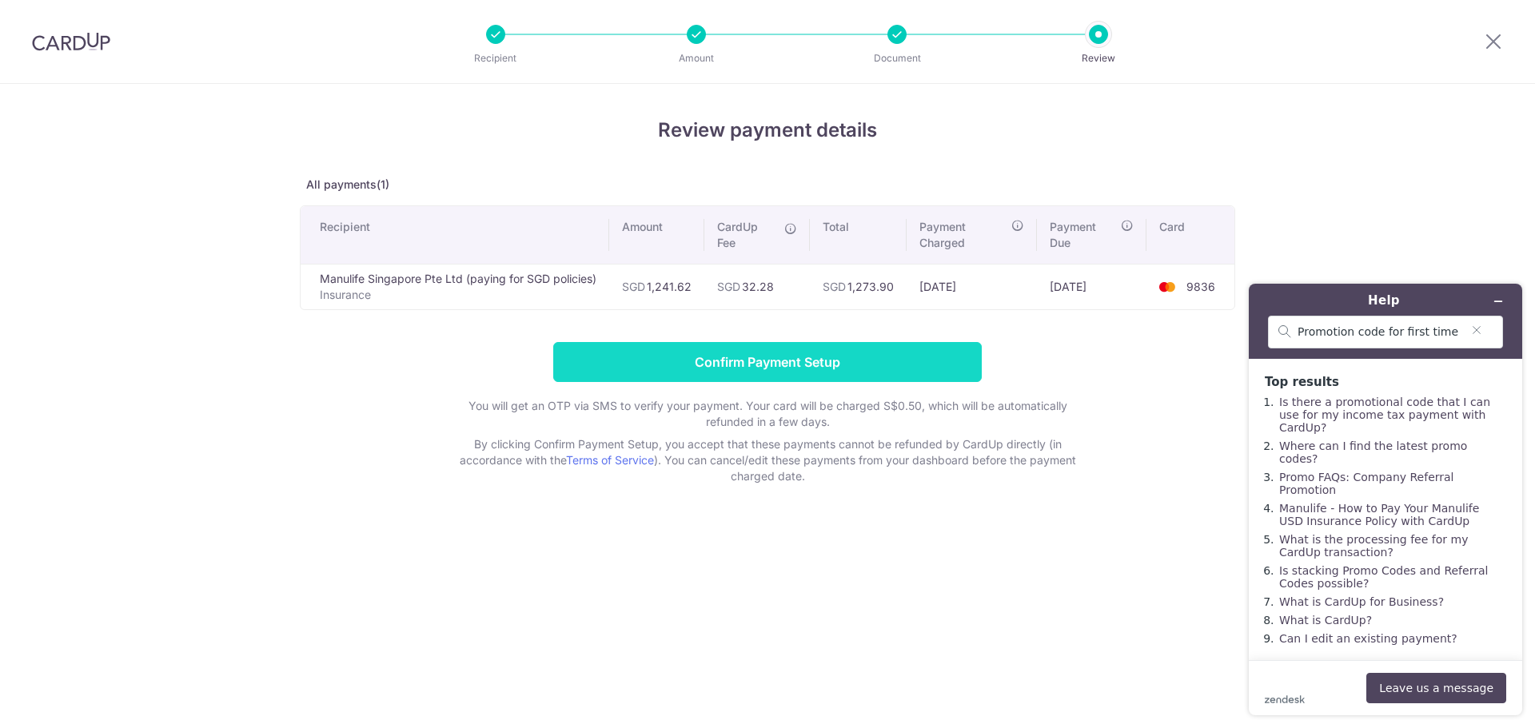
click at [729, 358] on input "Confirm Payment Setup" at bounding box center [767, 362] width 429 height 40
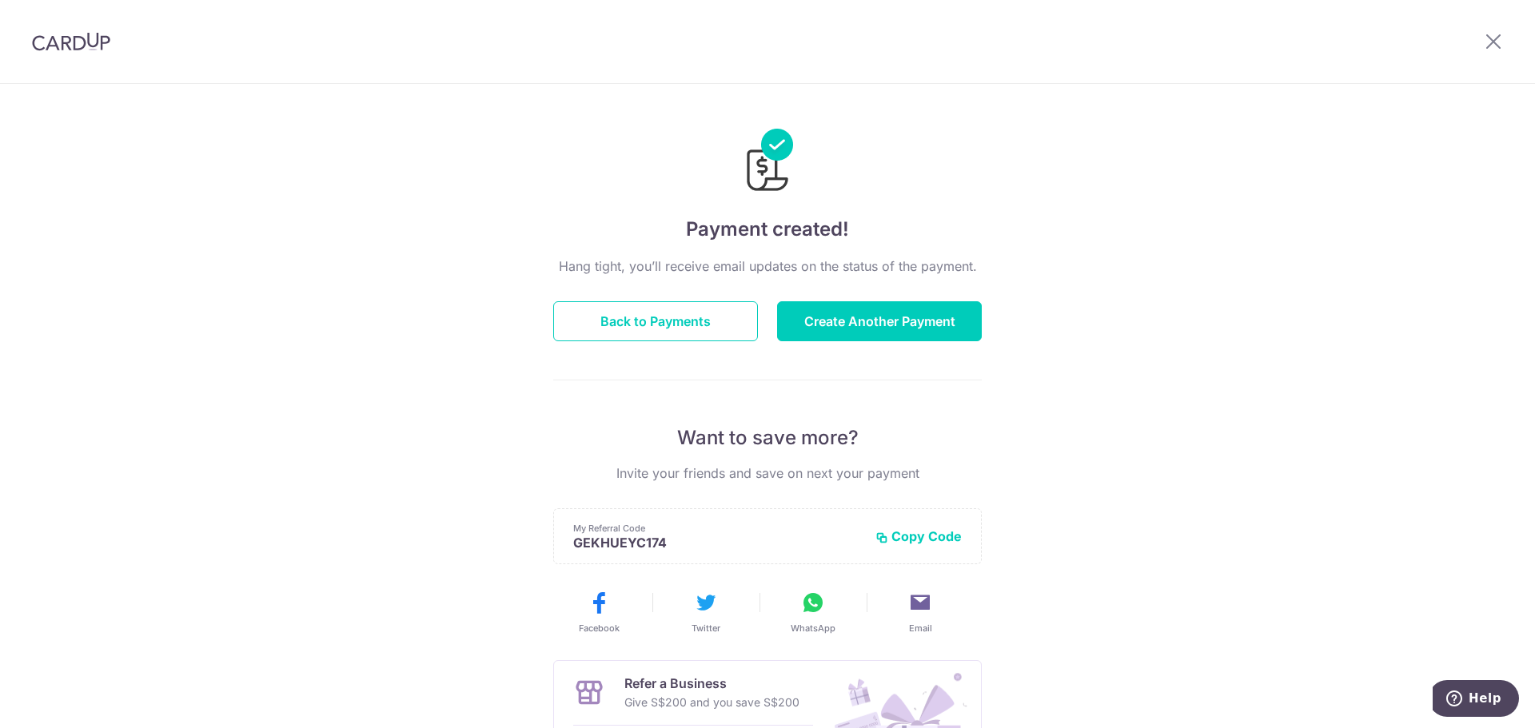
click at [236, 265] on div "Payment created! Hang tight, you’ll receive email updates on the status of the …" at bounding box center [767, 511] width 1535 height 854
